Goal: Task Accomplishment & Management: Complete application form

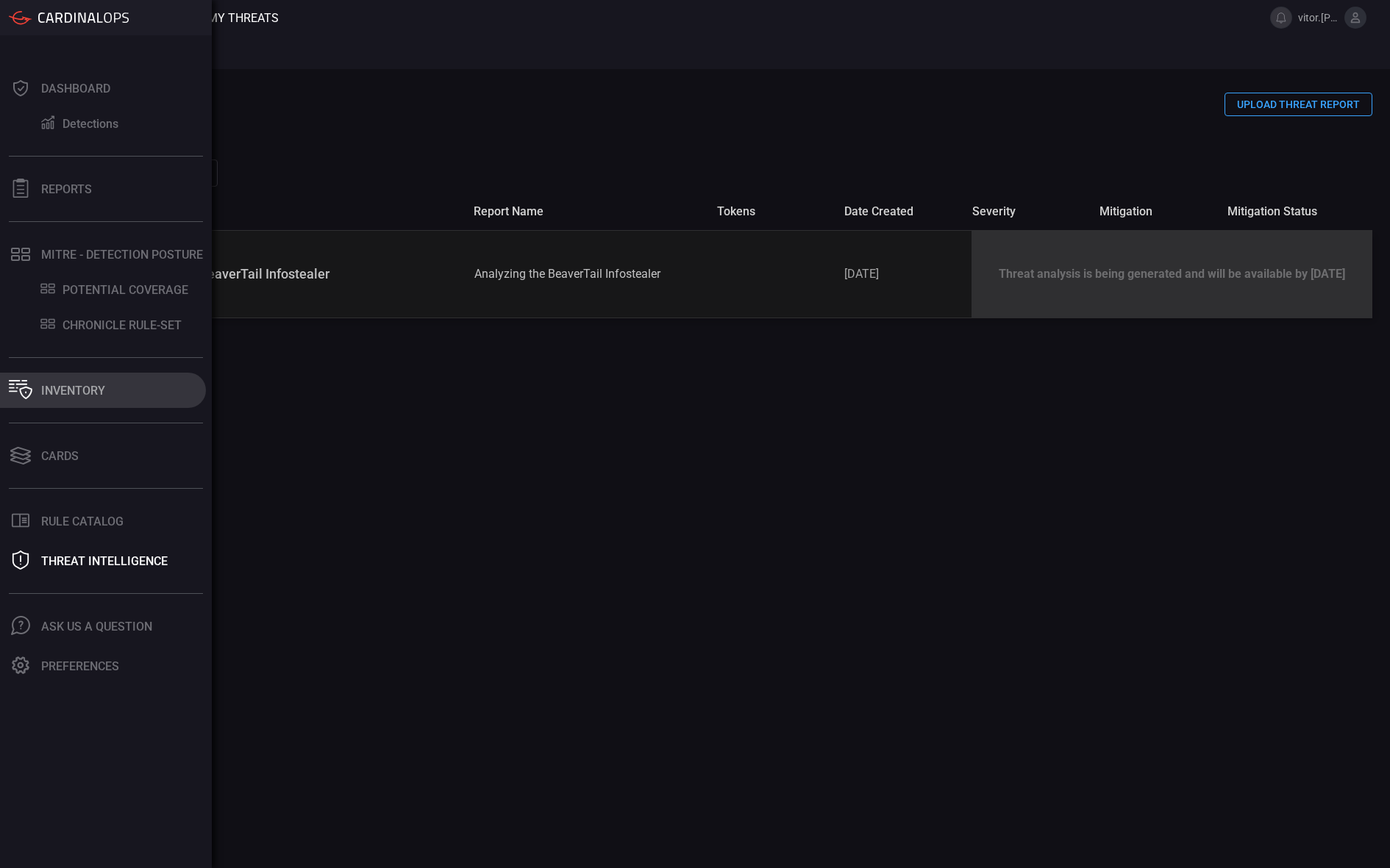
click at [46, 395] on div "Inventory" at bounding box center [73, 390] width 64 height 14
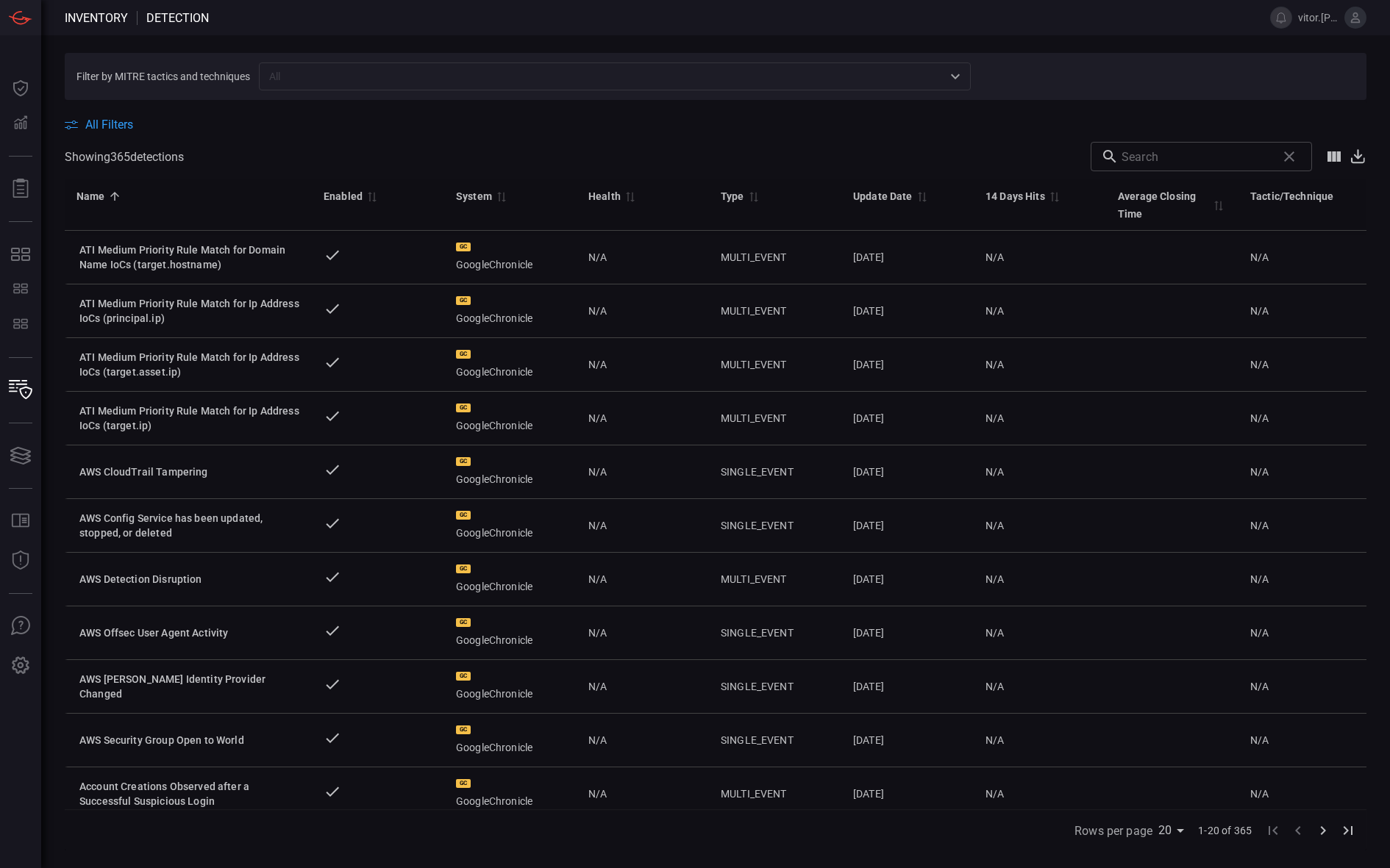
click at [1353, 27] on button at bounding box center [1355, 17] width 22 height 22
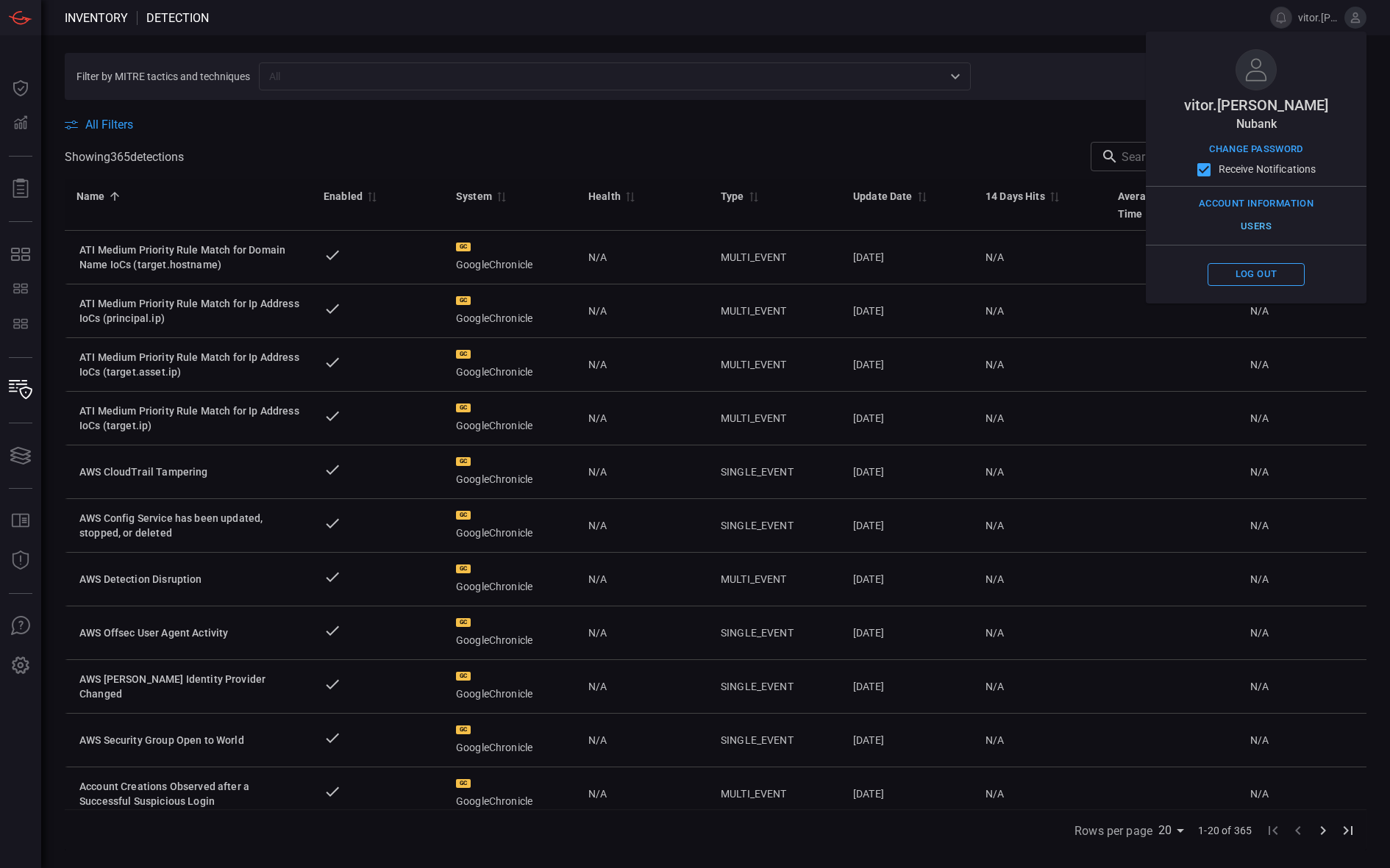
click at [1261, 225] on button "Users" at bounding box center [1255, 226] width 97 height 23
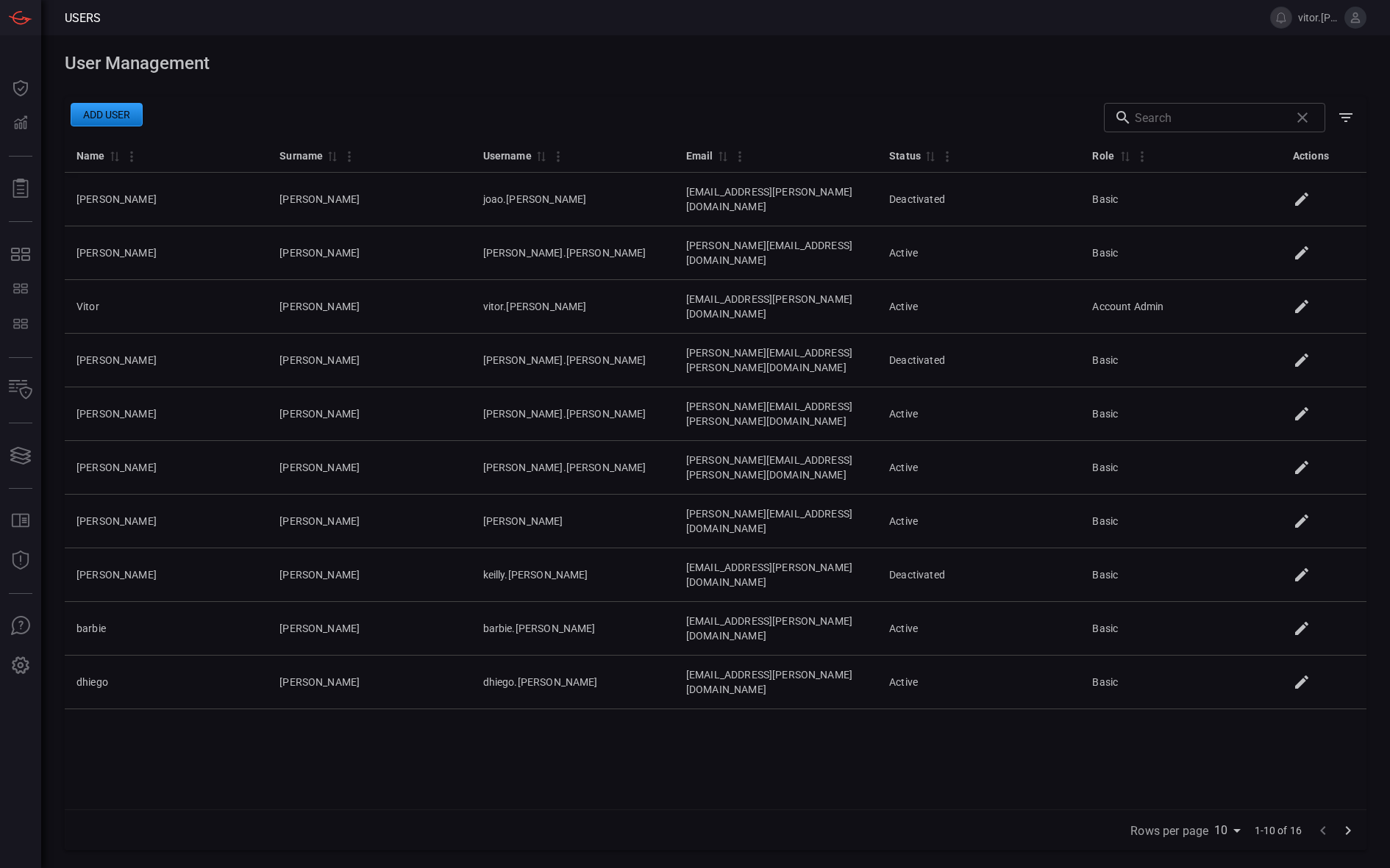
click at [115, 117] on button "Add user" at bounding box center [107, 114] width 72 height 23
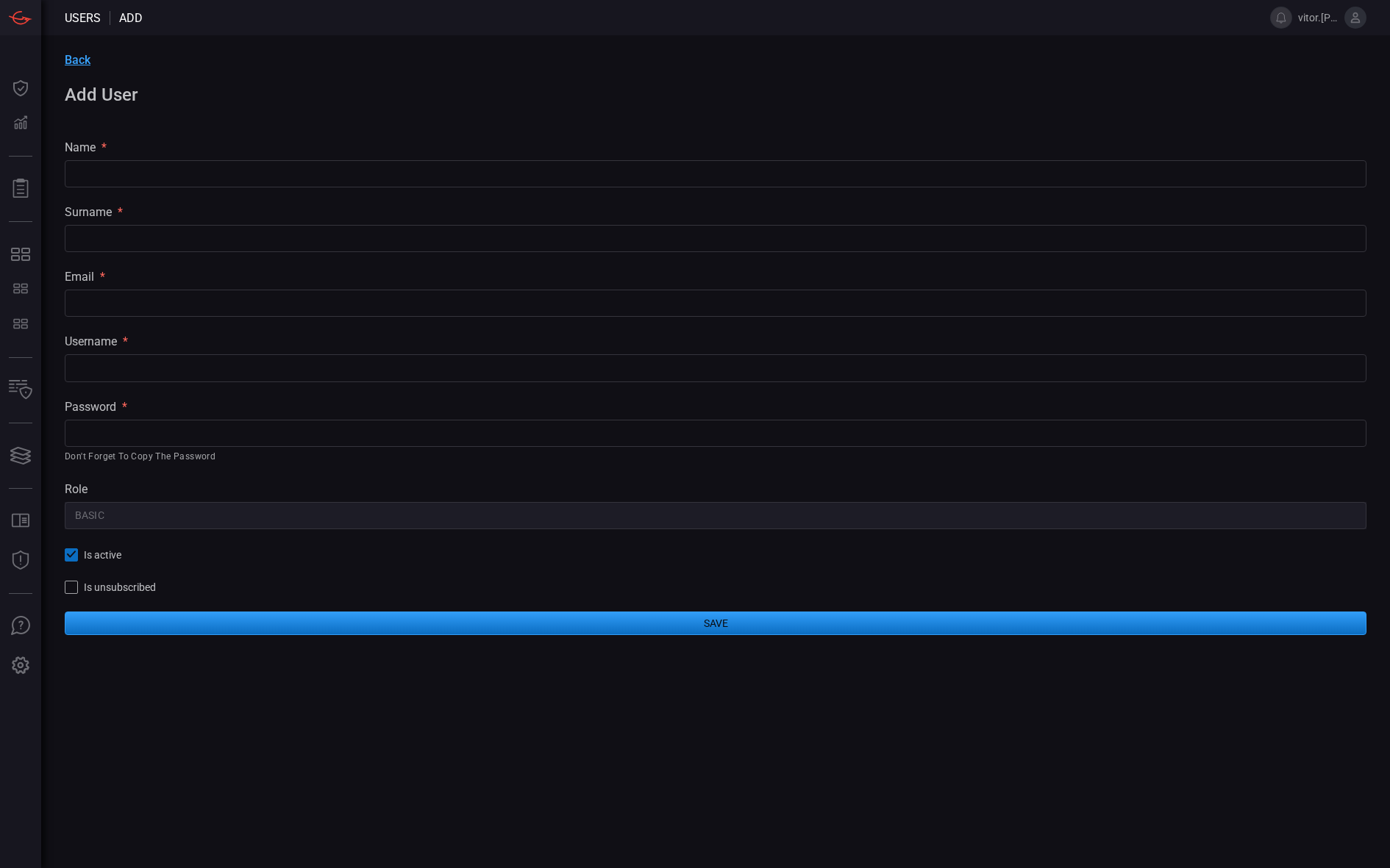
click at [314, 210] on div "surname *" at bounding box center [715, 212] width 1301 height 14
click at [300, 170] on input "text" at bounding box center [715, 174] width 1301 height 27
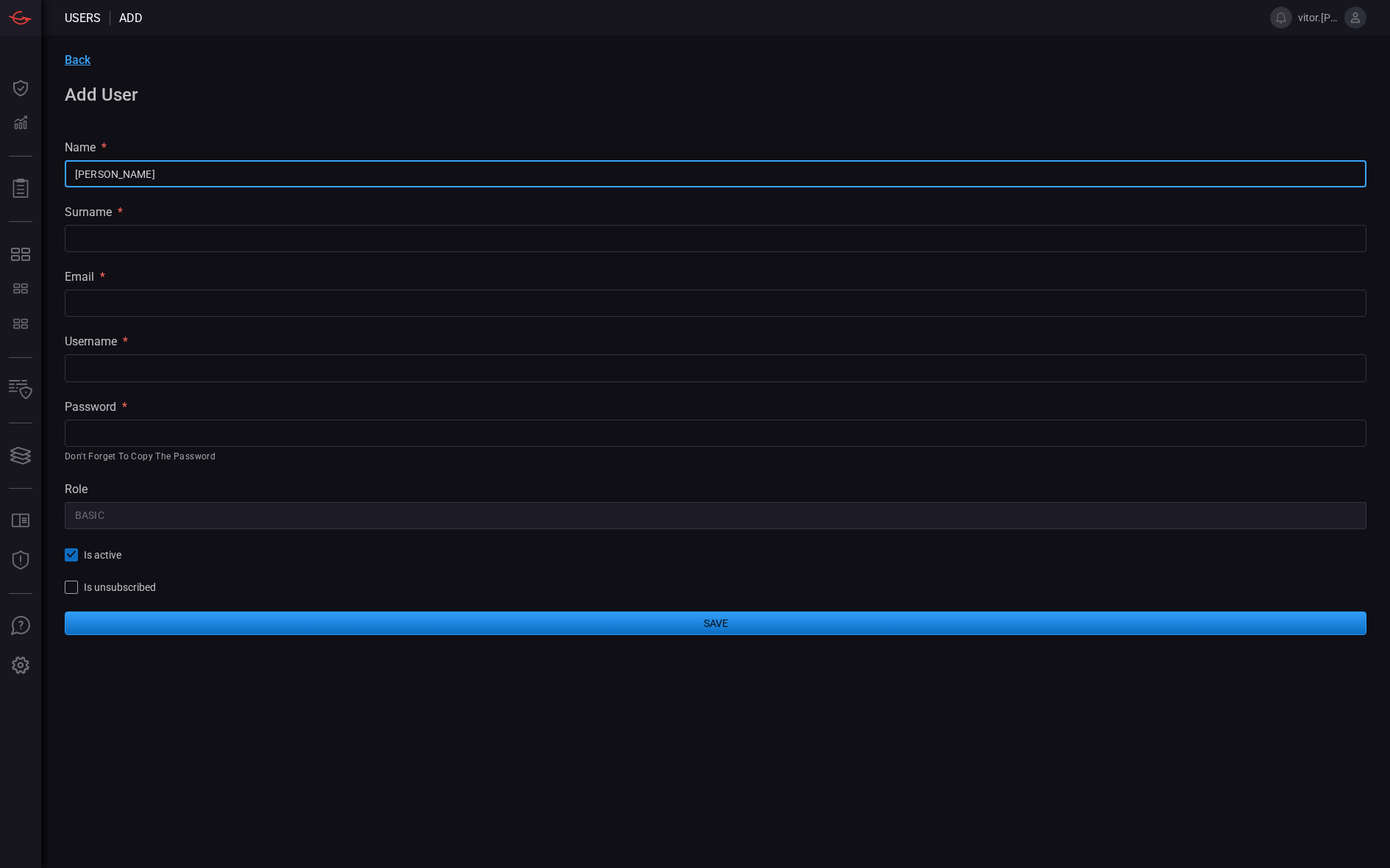
type input "[PERSON_NAME]"
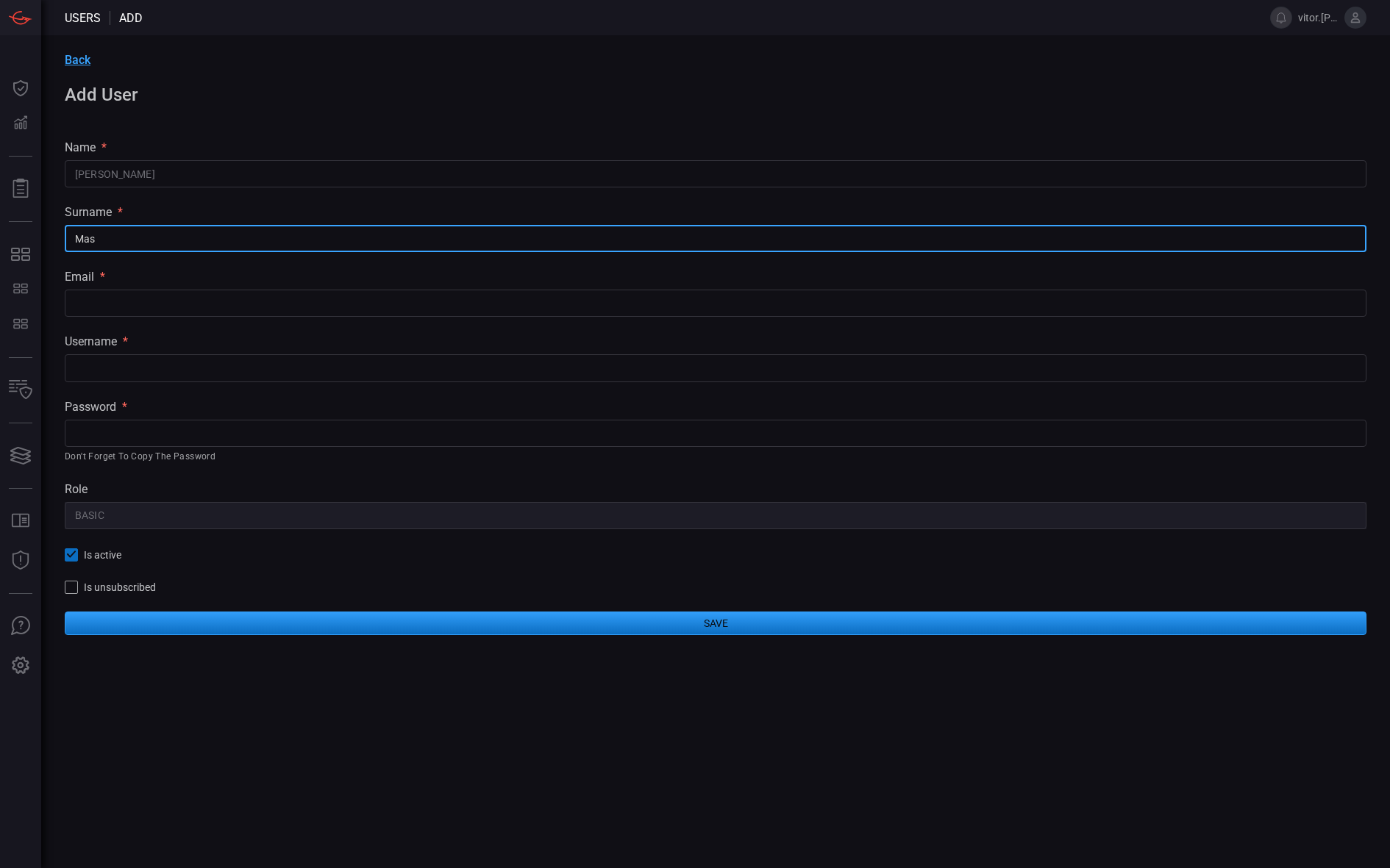
type input "Mas"
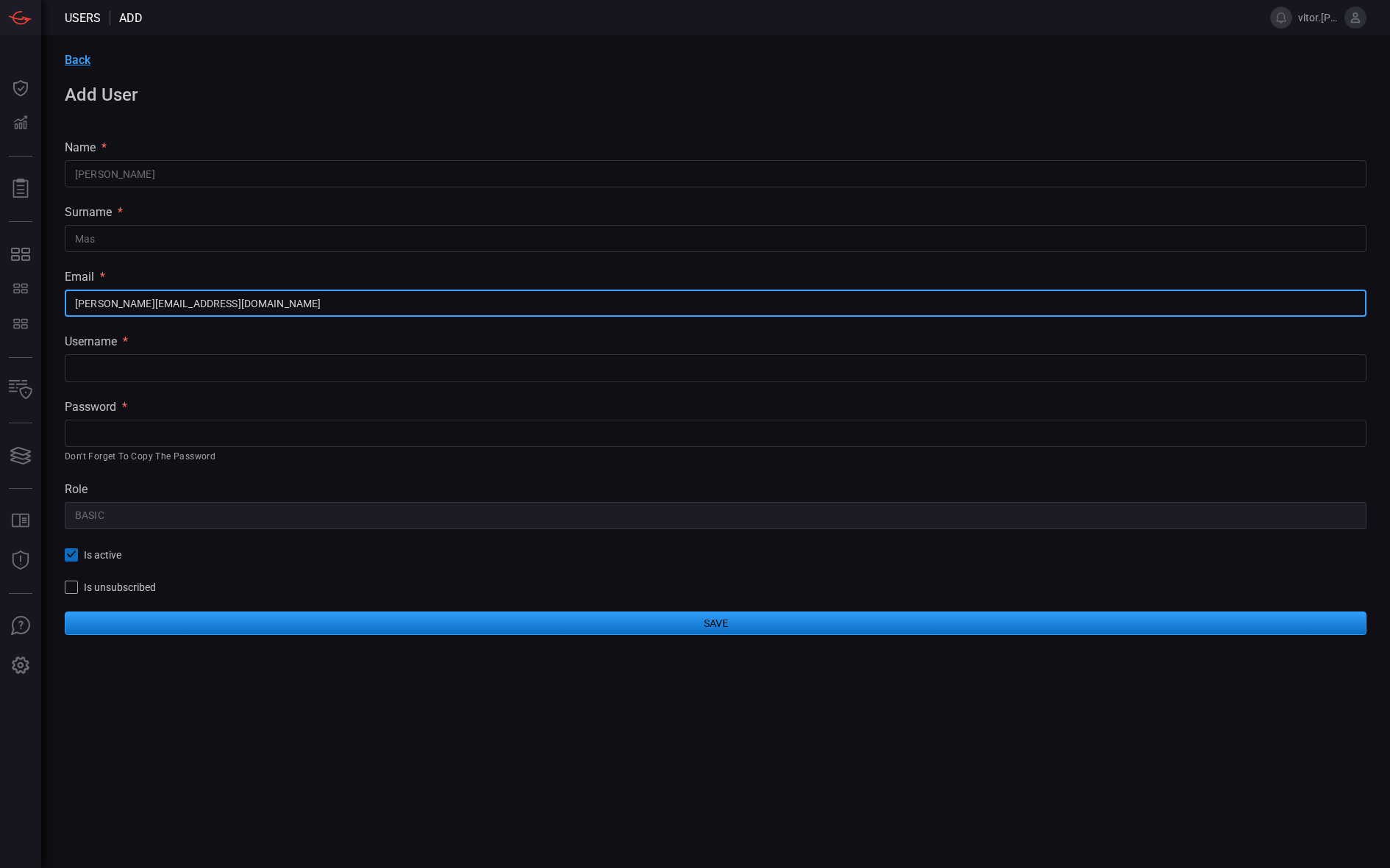
type input "[PERSON_NAME][EMAIL_ADDRESS][DOMAIN_NAME]"
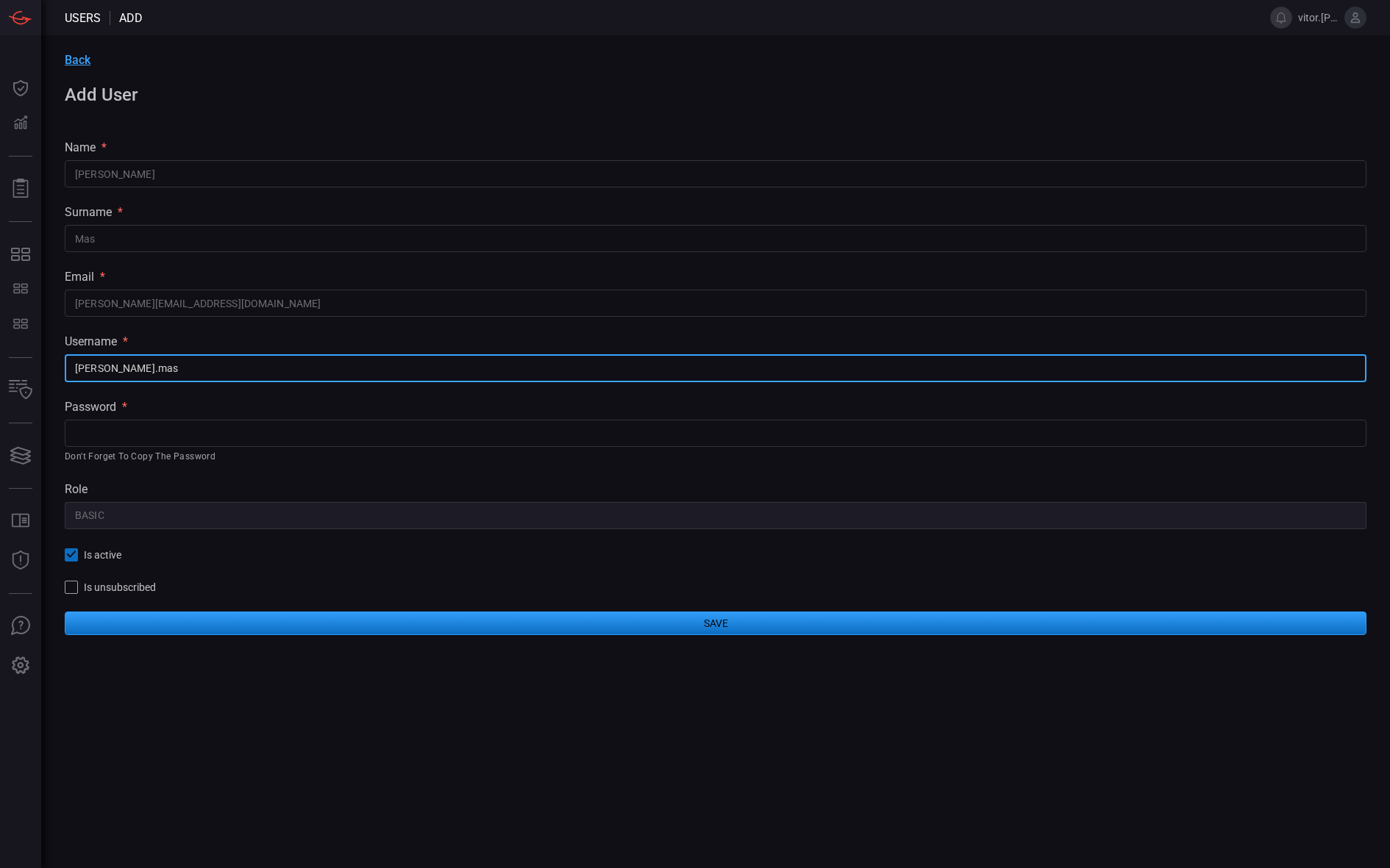
type input "[PERSON_NAME].mas"
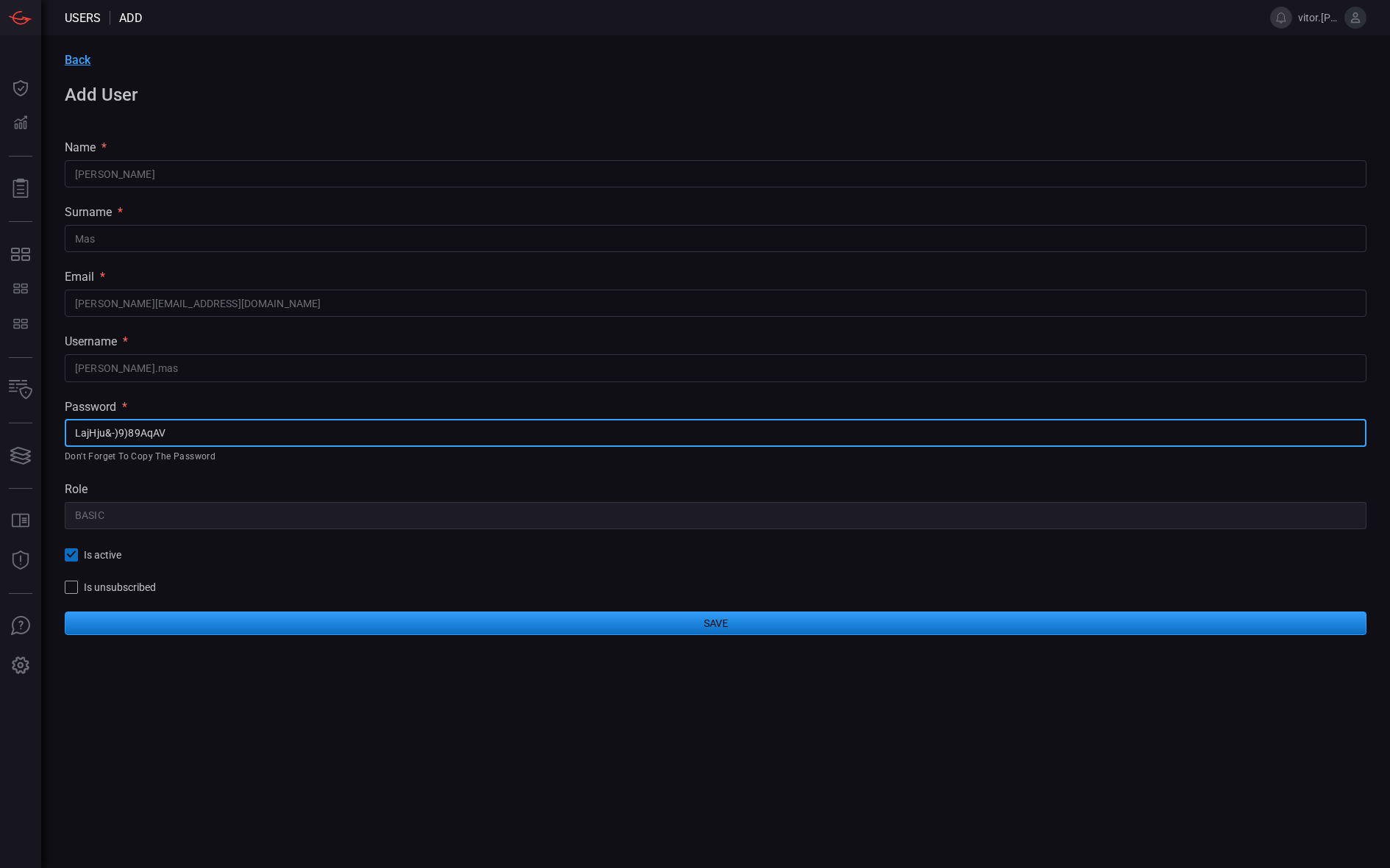
type input "LajHju&-)9)89AqAV"
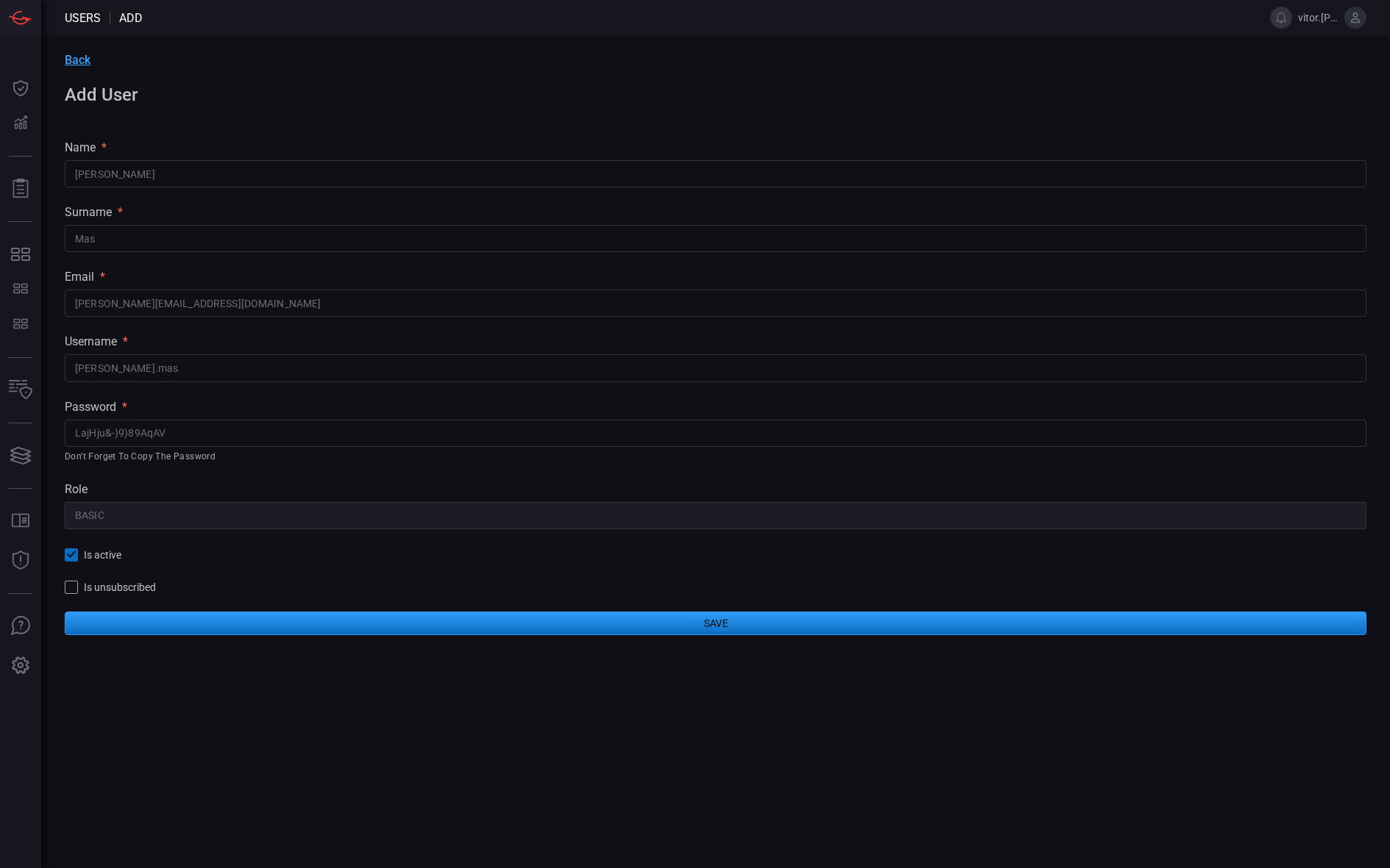
click at [297, 442] on input "LajHju&-)9)89AqAV" at bounding box center [715, 433] width 1301 height 27
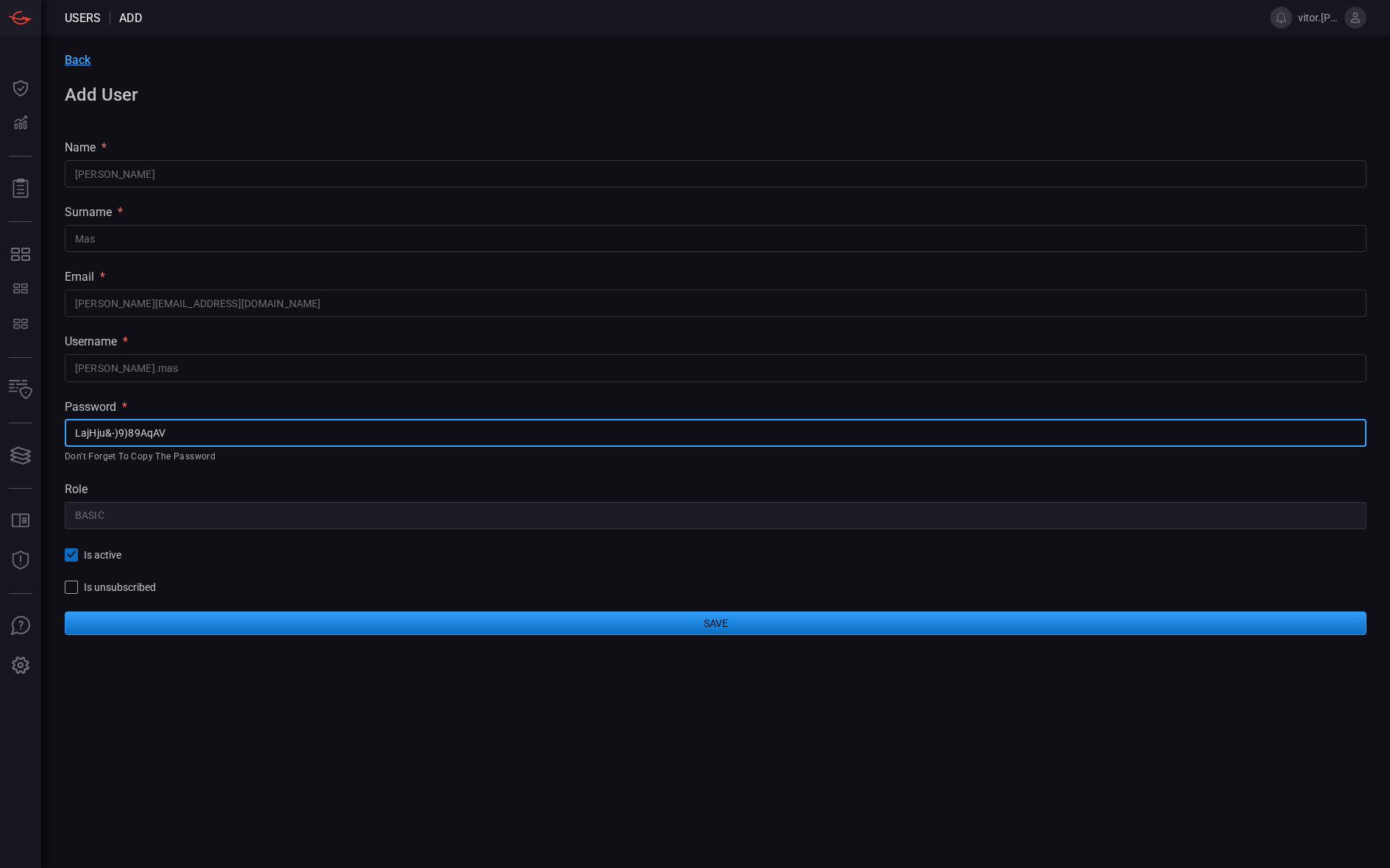
click at [297, 442] on input "LajHju&-)9)89AqAV" at bounding box center [715, 433] width 1301 height 27
paste input "LajHju&-)9)89AqAV"
type input "LajHju&-)9)89AqAV"
click at [356, 626] on button "Save" at bounding box center [715, 623] width 1301 height 23
